Goal: Obtain resource: Download file/media

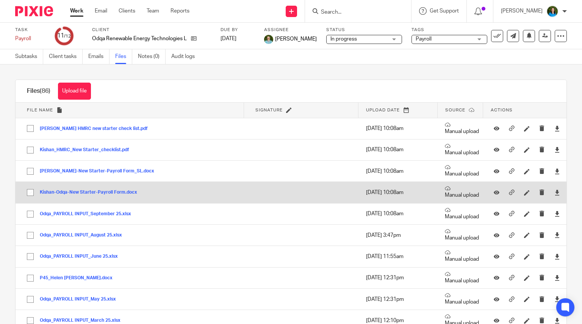
click at [78, 190] on button "Kishan-Odqa-New Starter-Payroll Form.docx" at bounding box center [91, 192] width 103 height 5
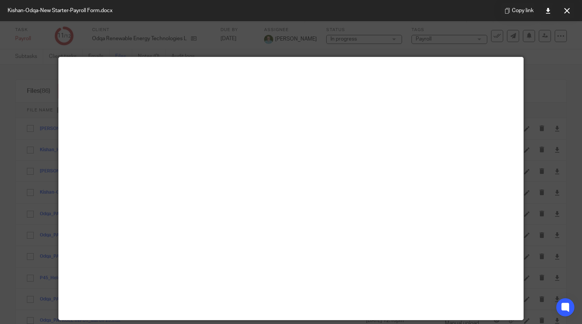
drag, startPoint x: 256, startPoint y: 11, endPoint x: 119, endPoint y: 12, distance: 136.5
click at [119, 12] on div "Kishan-Odqa-New Starter-Payroll Form.docx Copy link" at bounding box center [291, 10] width 582 height 21
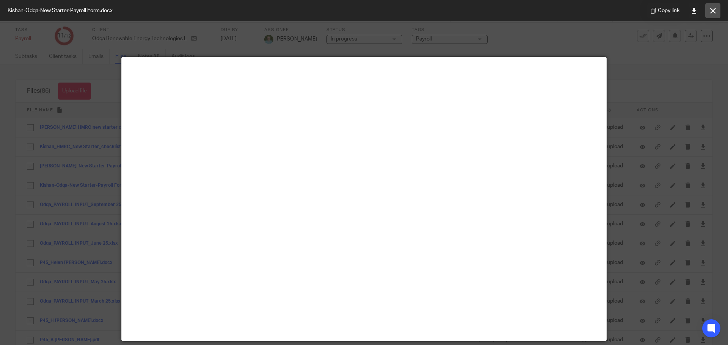
click at [582, 11] on icon at bounding box center [713, 11] width 6 height 6
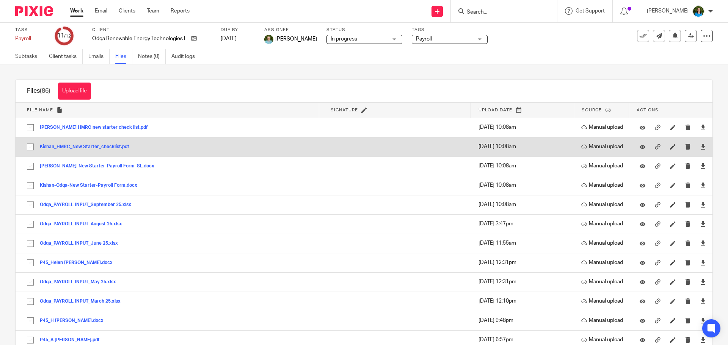
click at [167, 148] on td "Kishan_HMRC_New Starter_checklist.pdf Kishan_HMRC_New Starter_checklist Save" at bounding box center [167, 146] width 303 height 19
click at [121, 146] on button "Kishan_HMRC_New Starter_checklist.pdf" at bounding box center [87, 146] width 95 height 5
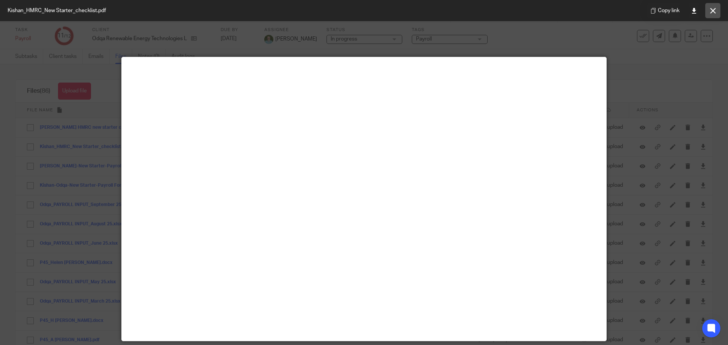
click at [582, 12] on icon at bounding box center [713, 11] width 6 height 6
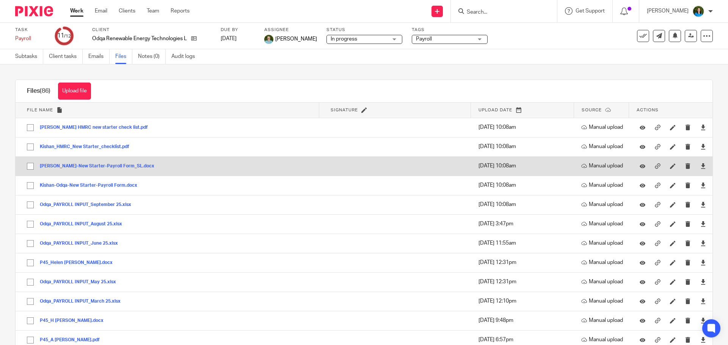
click at [107, 165] on button "[PERSON_NAME]-New Starter-Payroll Form_SL.docx" at bounding box center [100, 166] width 120 height 5
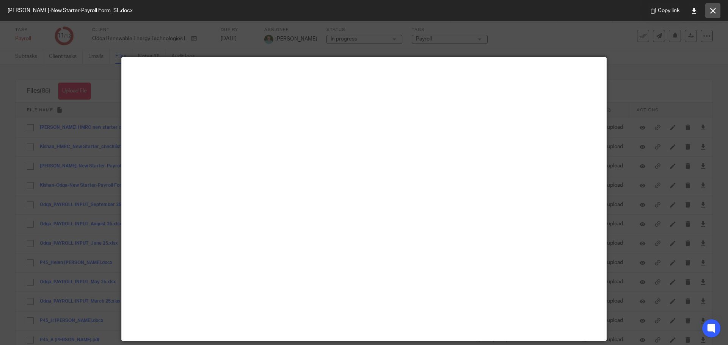
click at [582, 7] on button at bounding box center [712, 10] width 15 height 15
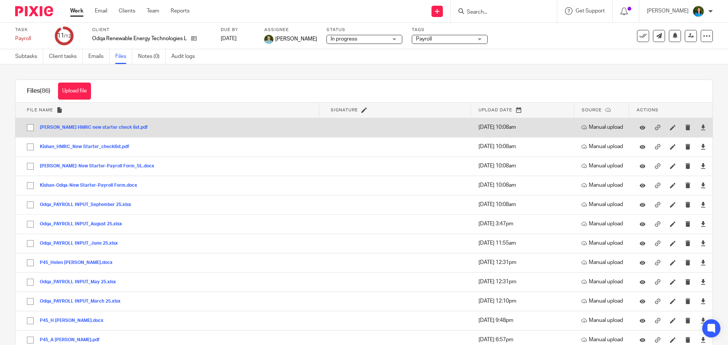
click at [115, 126] on button "[PERSON_NAME] HMRC new starter check list.pdf" at bounding box center [97, 127] width 114 height 5
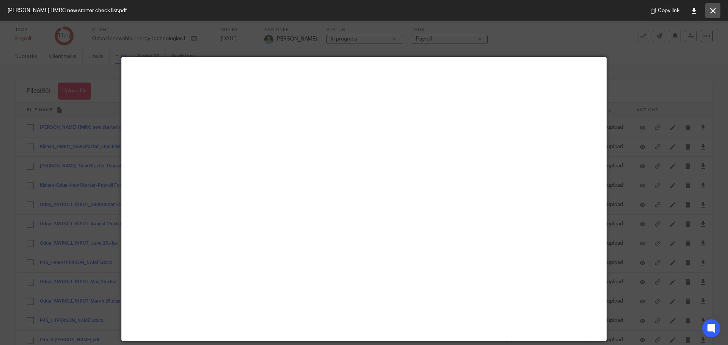
click at [582, 10] on icon at bounding box center [713, 11] width 6 height 6
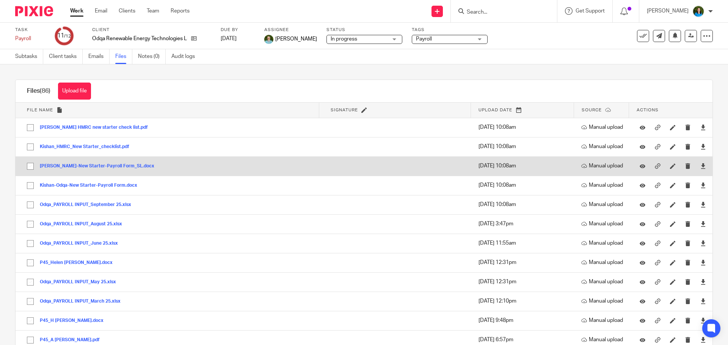
click at [99, 166] on button "[PERSON_NAME]-New Starter-Payroll Form_SL.docx" at bounding box center [100, 166] width 120 height 5
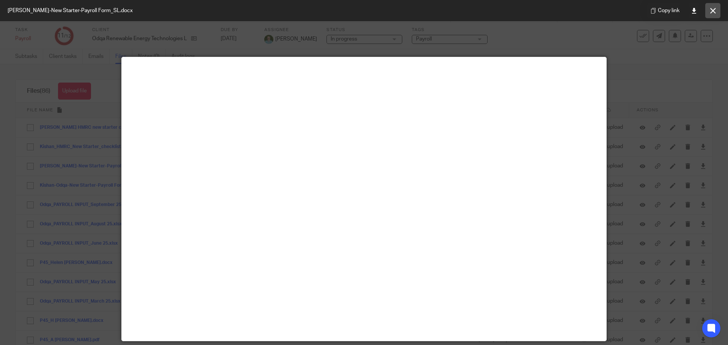
click at [582, 9] on icon at bounding box center [713, 11] width 6 height 6
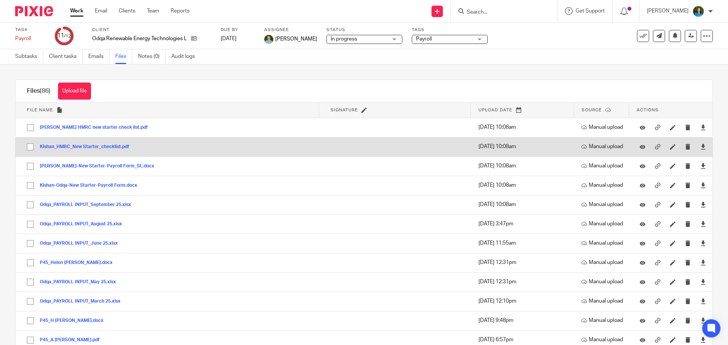
click at [113, 148] on button "Kishan_HMRC_New Starter_checklist.pdf" at bounding box center [87, 146] width 95 height 5
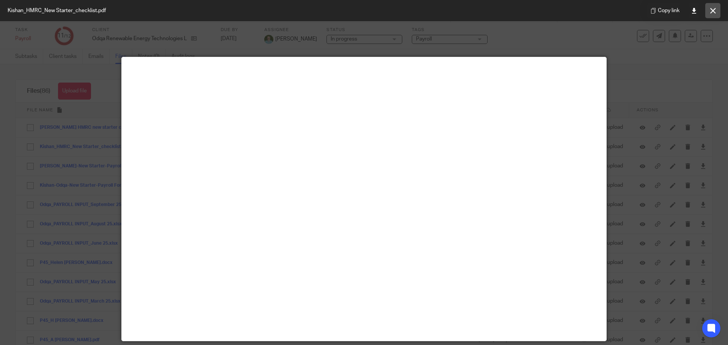
click at [582, 10] on icon at bounding box center [713, 11] width 6 height 6
